Goal: Navigation & Orientation: Go to known website

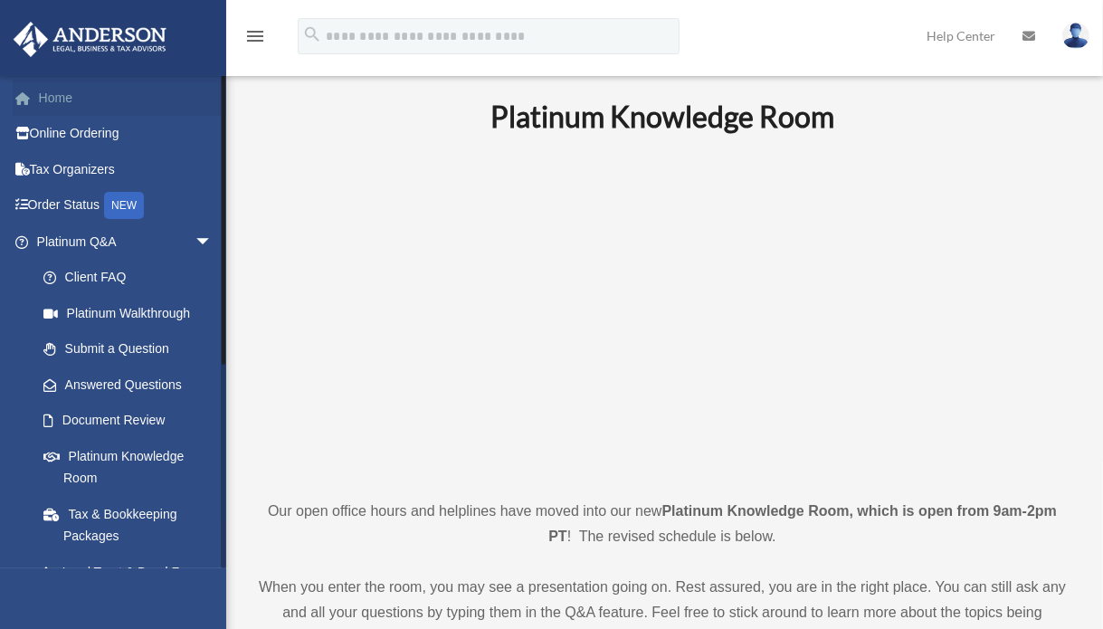
click at [60, 98] on link "Home" at bounding box center [126, 98] width 227 height 36
